Goal: Information Seeking & Learning: Learn about a topic

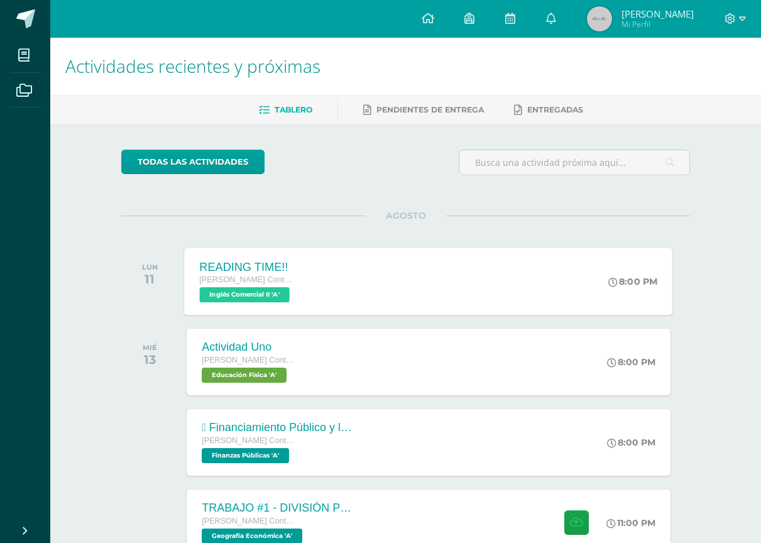
click at [310, 290] on div "READING TIME!! [PERSON_NAME] con Orientación en Computación Inglés Comercial II…" at bounding box center [248, 281] width 126 height 67
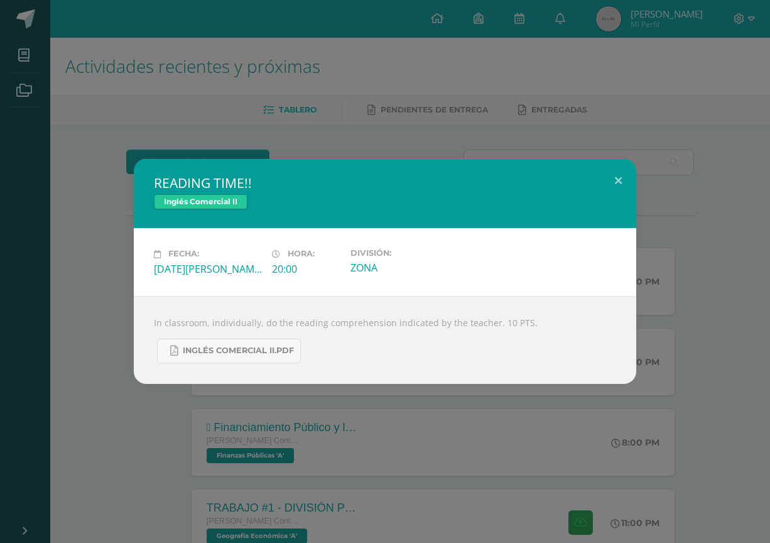
click at [253, 432] on div "READING TIME!! Inglés Comercial II Fecha: [DATE][PERSON_NAME] Hora: 20:00 Divis…" at bounding box center [385, 271] width 770 height 543
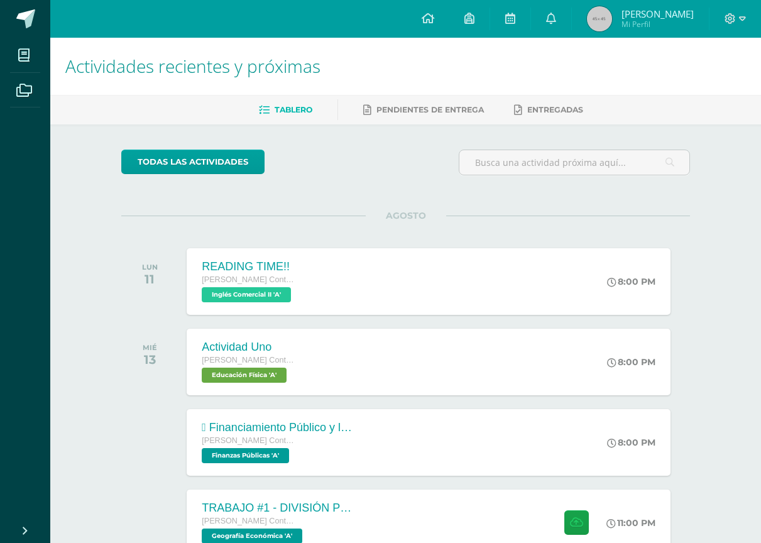
click at [288, 426] on div " Financiamiento Público y la Política Económica.  Tesorería Nacional." at bounding box center [277, 427] width 151 height 13
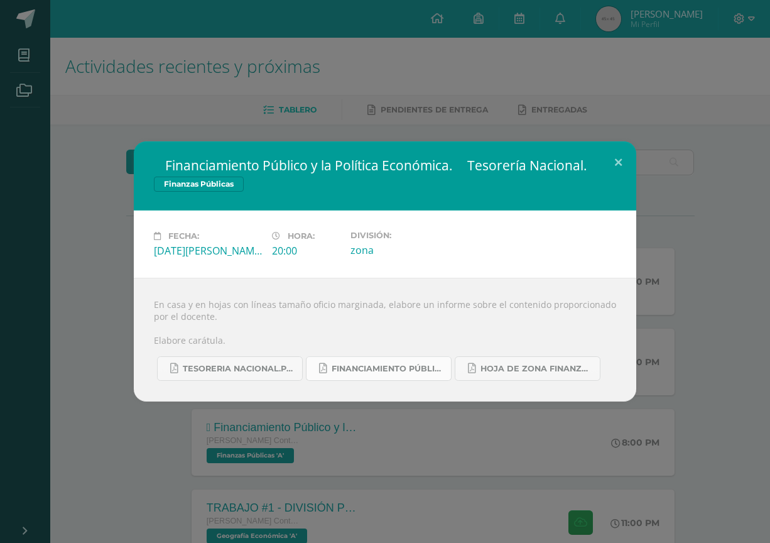
click at [399, 371] on span "FINANCIAMIENTO PÚBLICO Y POLÍTICA ECONÓMICA.pdf" at bounding box center [388, 369] width 113 height 10
click at [381, 359] on link "FINANCIAMIENTO PÚBLICO Y POLÍTICA ECONÓMICA.pdf" at bounding box center [379, 368] width 146 height 25
click at [196, 364] on span "TESORERIA NACIONAL.pdf" at bounding box center [239, 369] width 113 height 10
click at [106, 153] on div " Financiamiento Público y la Política Económica.  Tesorería Nacional. Finanza…" at bounding box center [385, 271] width 760 height 260
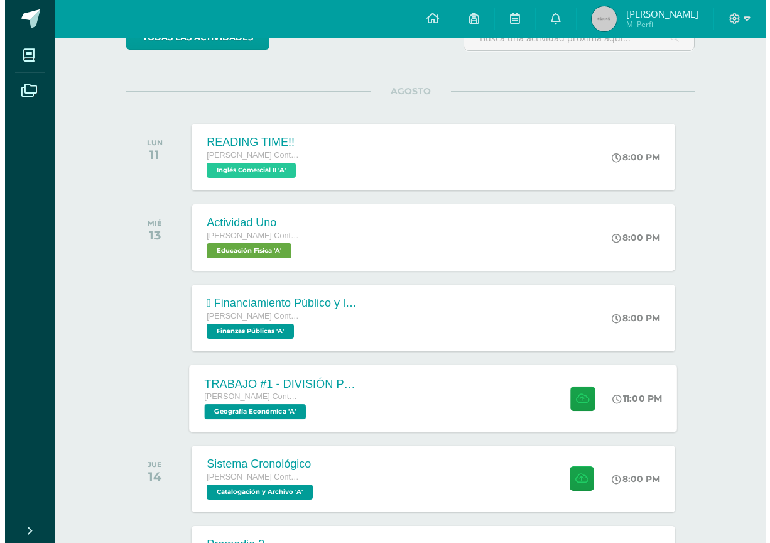
scroll to position [126, 0]
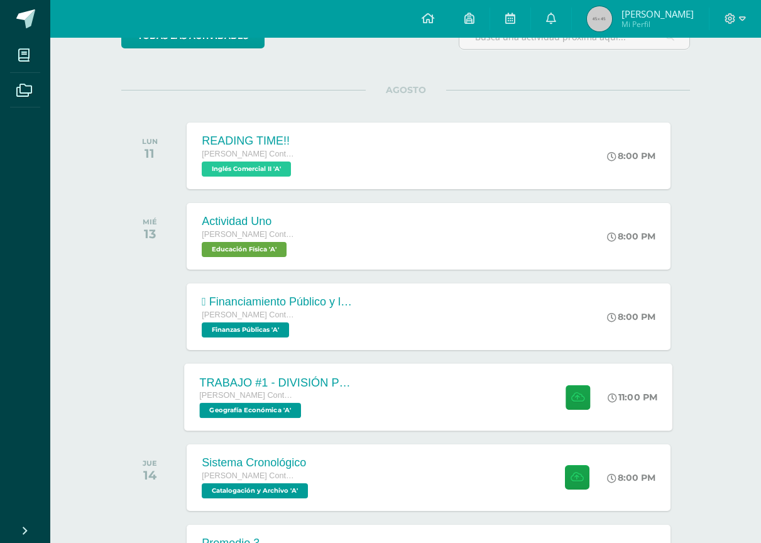
click at [265, 396] on span "[PERSON_NAME] Contador con Orientación en Computación" at bounding box center [247, 395] width 95 height 9
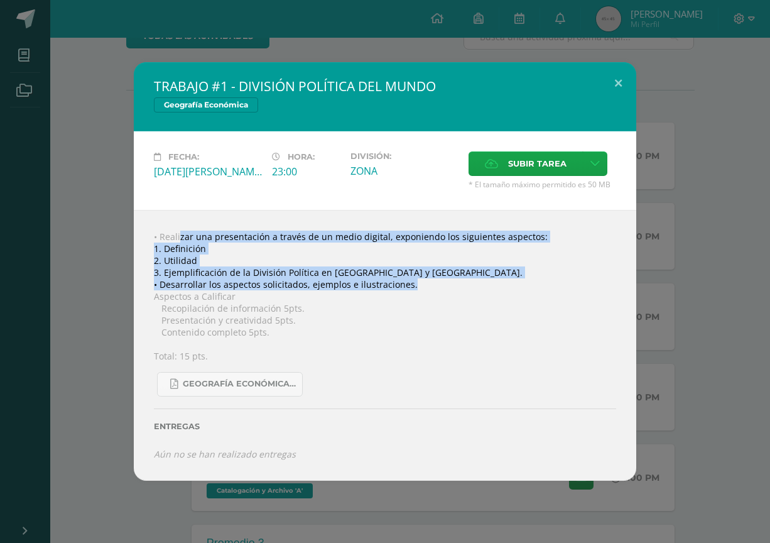
drag, startPoint x: 159, startPoint y: 234, endPoint x: 412, endPoint y: 281, distance: 256.9
click at [412, 281] on div "• Realizar una presentación a través de un medio digital, exponiendo los siguie…" at bounding box center [385, 345] width 503 height 271
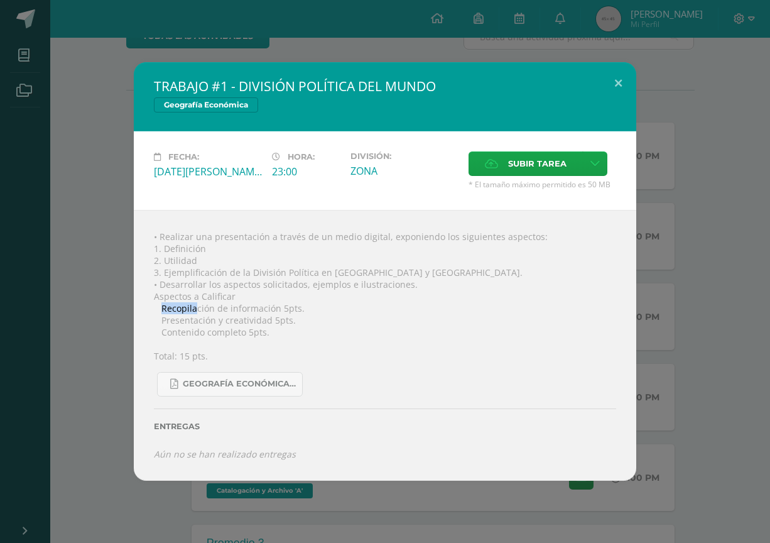
drag, startPoint x: 163, startPoint y: 302, endPoint x: 292, endPoint y: 307, distance: 128.9
click at [226, 302] on div "• Realizar una presentación a través de un medio digital, exponiendo los siguie…" at bounding box center [385, 345] width 503 height 271
click at [296, 307] on div "• Realizar una presentación a través de un medio digital, exponiendo los siguie…" at bounding box center [385, 345] width 503 height 271
click at [245, 327] on div "• Realizar una presentación a través de un medio digital, exponiendo los siguie…" at bounding box center [385, 345] width 503 height 271
drag, startPoint x: 168, startPoint y: 275, endPoint x: 339, endPoint y: 286, distance: 170.6
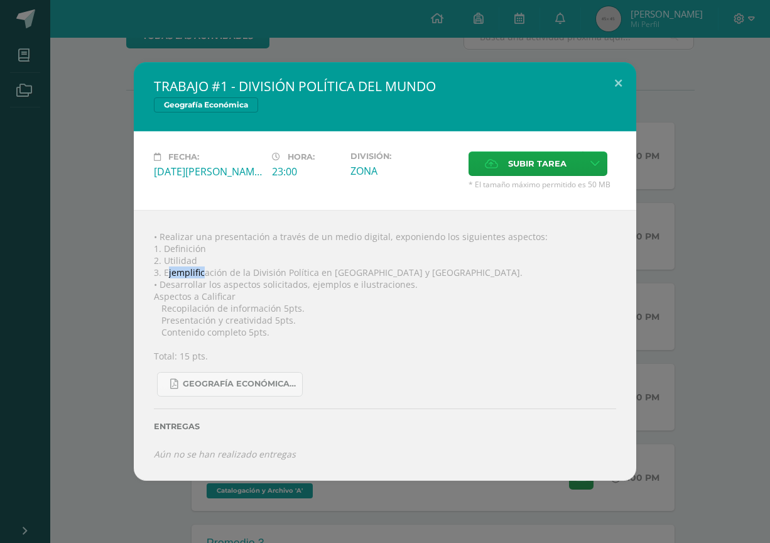
click at [247, 279] on div "• Realizar una presentación a través de un medio digital, exponiendo los siguie…" at bounding box center [385, 345] width 503 height 271
drag, startPoint x: 339, startPoint y: 286, endPoint x: 388, endPoint y: 275, distance: 50.8
click at [388, 275] on div "• Realizar una presentación a través de un medio digital, exponiendo los siguie…" at bounding box center [385, 345] width 503 height 271
click at [386, 293] on div "• Realizar una presentación a través de un medio digital, exponiendo los siguie…" at bounding box center [385, 345] width 503 height 271
